Goal: Information Seeking & Learning: Learn about a topic

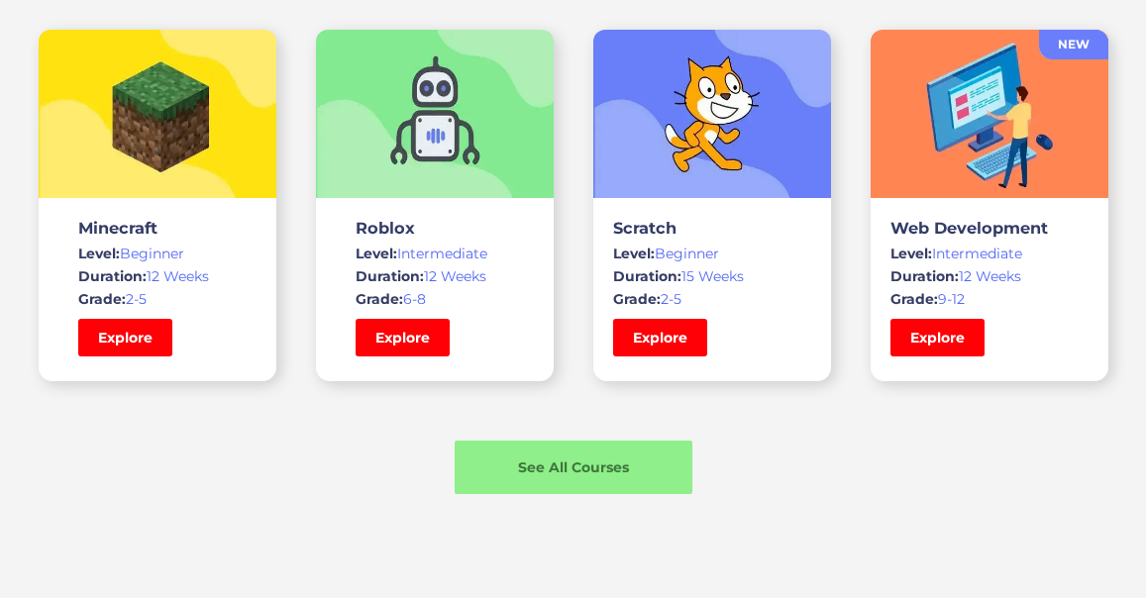
scroll to position [1463, 0]
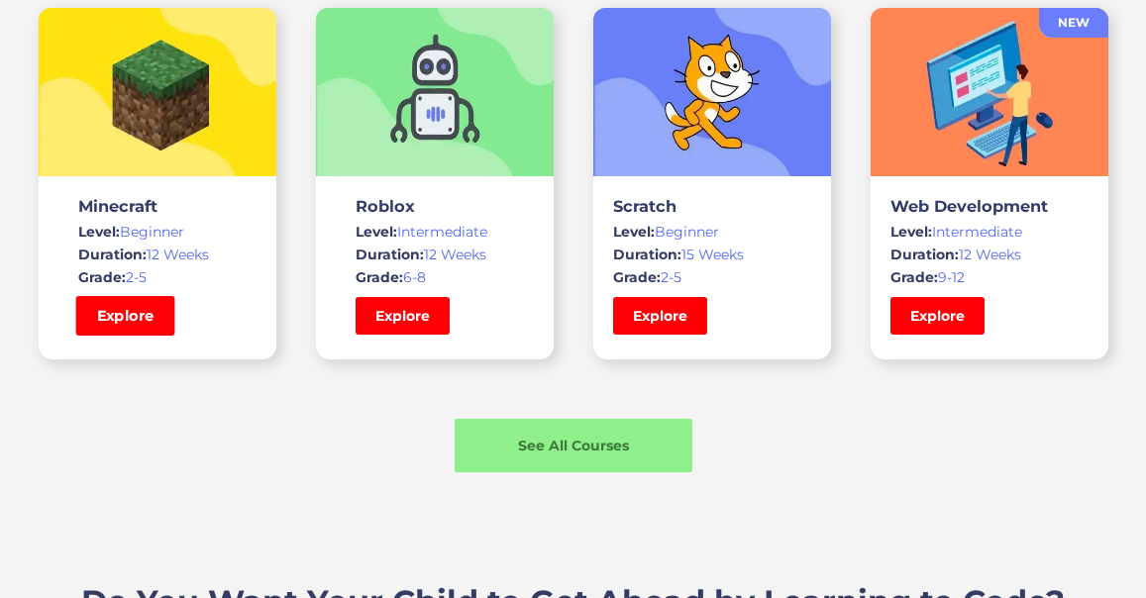
click at [142, 318] on link "Explore" at bounding box center [124, 316] width 99 height 40
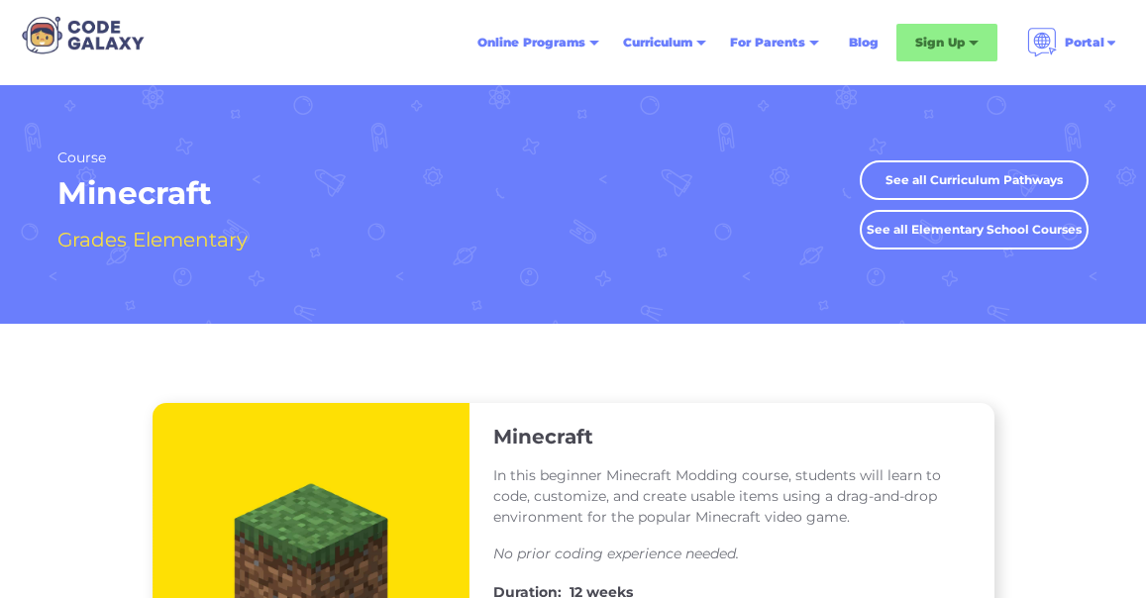
click at [173, 45] on div "Online Programs Weekly Classes 1x or 2x a week classes 1x1 Tutoring Private cla…" at bounding box center [573, 42] width 1115 height 85
